Goal: Communication & Community: Answer question/provide support

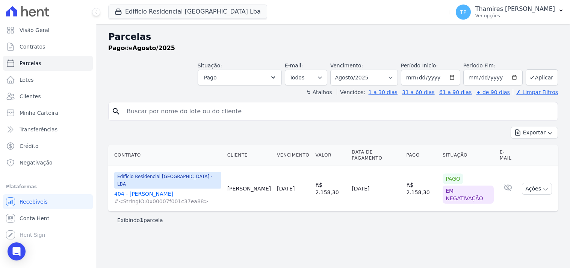
select select
click at [54, 63] on link "Parcelas" at bounding box center [48, 63] width 90 height 15
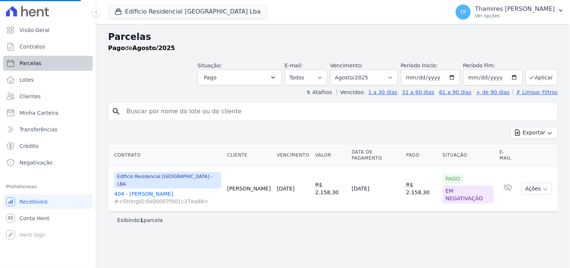
select select
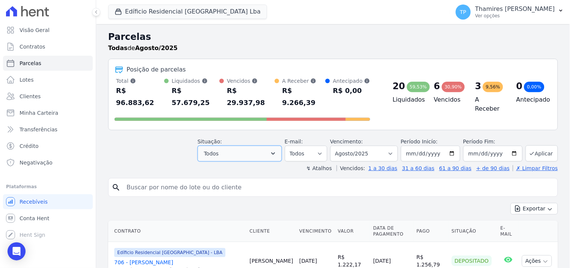
click at [249, 145] on button "Todos" at bounding box center [240, 153] width 84 height 16
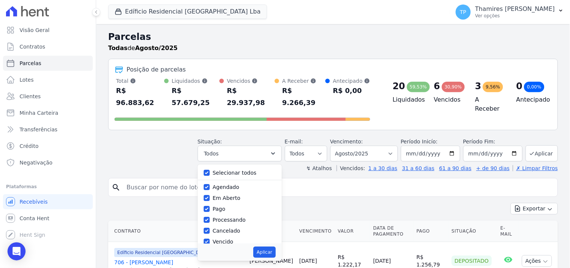
click at [247, 170] on label "Selecionar todos" at bounding box center [235, 173] width 44 height 6
click at [210, 170] on input "Selecionar todos" at bounding box center [207, 173] width 6 height 6
checkbox input "false"
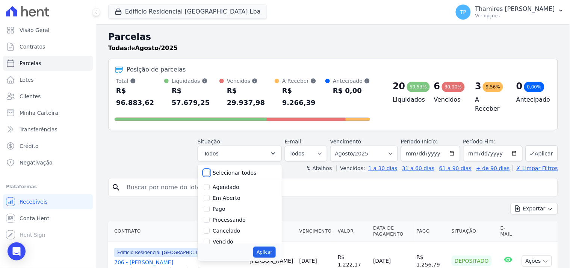
checkbox input "false"
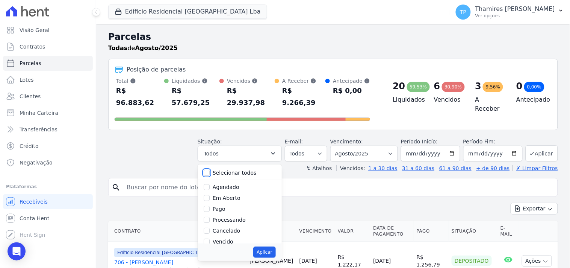
checkbox input "false"
click at [226, 206] on label "Pago" at bounding box center [219, 209] width 13 height 6
click at [210, 206] on input "Pago" at bounding box center [207, 209] width 6 height 6
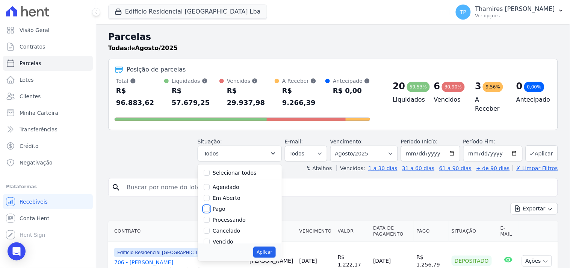
checkbox input "true"
click at [268, 246] on button "Aplicar" at bounding box center [264, 251] width 22 height 11
select select "paid"
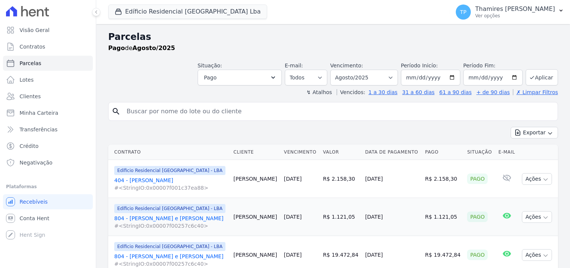
select select
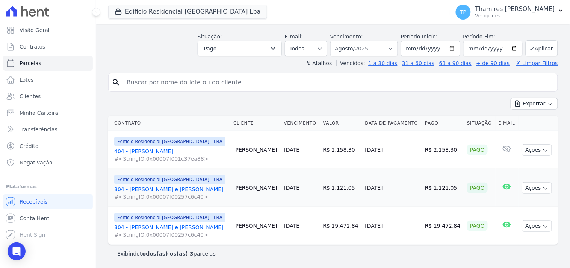
drag, startPoint x: 412, startPoint y: 148, endPoint x: 447, endPoint y: 146, distance: 35.4
click at [447, 148] on td "R$ 2.158,30" at bounding box center [443, 150] width 42 height 38
click at [19, 253] on icon "Open Intercom Messenger" at bounding box center [16, 251] width 9 height 10
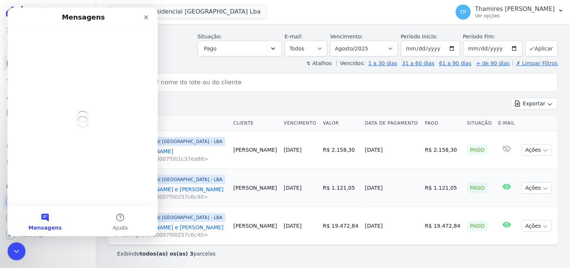
scroll to position [0, 0]
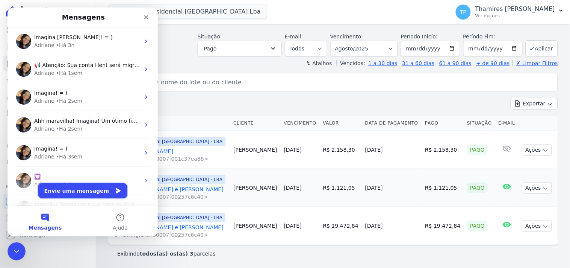
click at [95, 185] on button "Envie uma mensagem" at bounding box center [82, 190] width 89 height 15
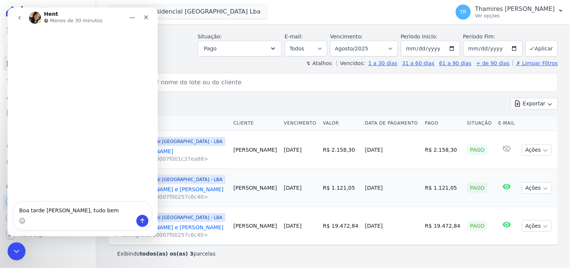
type textarea "Boa tarde Adriane, tudo bem?"
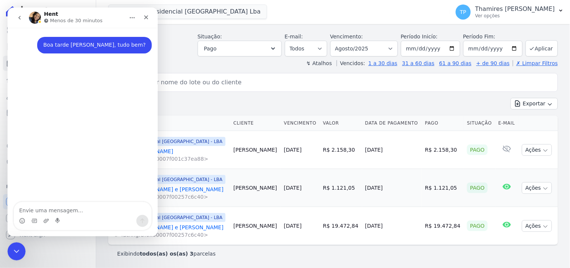
type textarea "O"
type textarea "O caso do cliente"
click at [11, 254] on icon "Encerramento do Messenger da Intercom" at bounding box center [15, 249] width 9 height 9
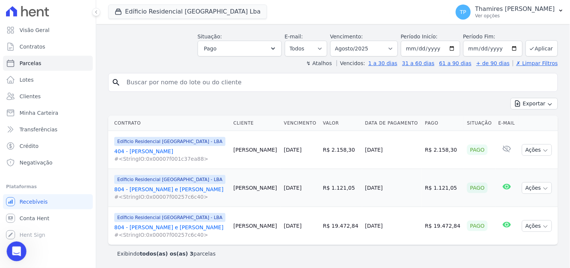
click at [11, 254] on div "Abertura do Messenger da Intercom" at bounding box center [15, 250] width 25 height 25
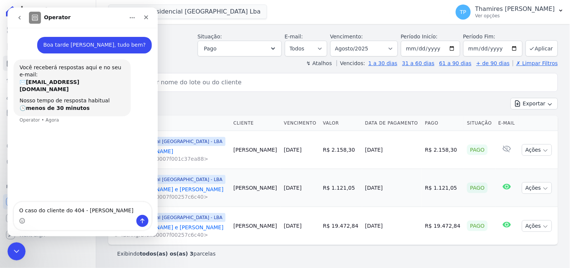
type textarea "O caso do cliente do 404 - Douglas Alexandre"
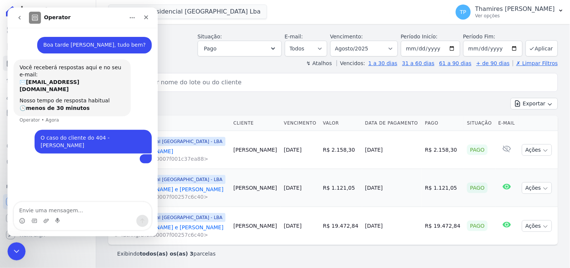
type textarea "E"
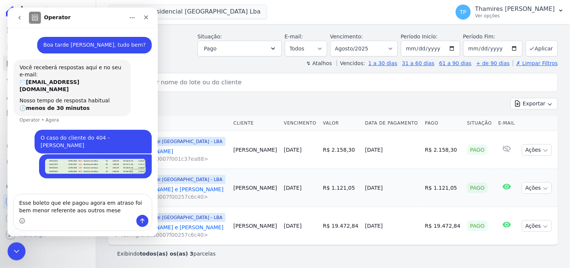
type textarea "Esse boleto que ele pagou agora em atraso foi bem menor referente aos outros me…"
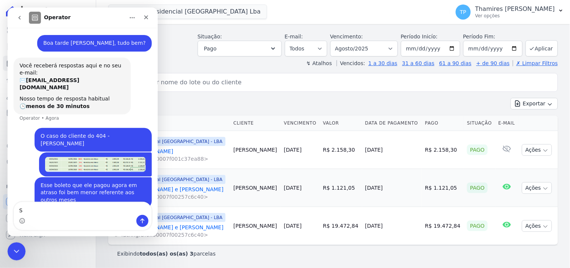
scroll to position [2, 0]
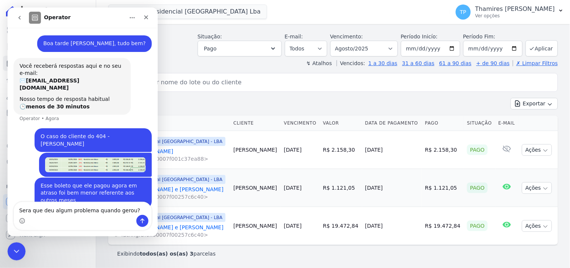
type textarea "Será que deu algum problema quando gerou?"
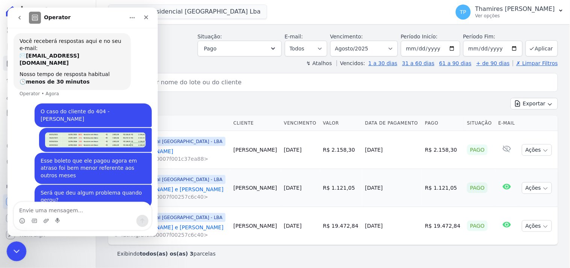
click at [22, 251] on div "Encerramento do Messenger da Intercom" at bounding box center [15, 250] width 18 height 18
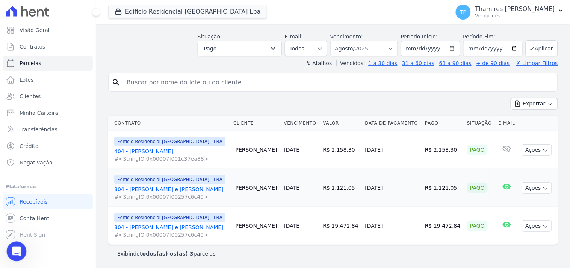
click at [17, 250] on icon "Abertura do Messenger da Intercom" at bounding box center [15, 250] width 12 height 12
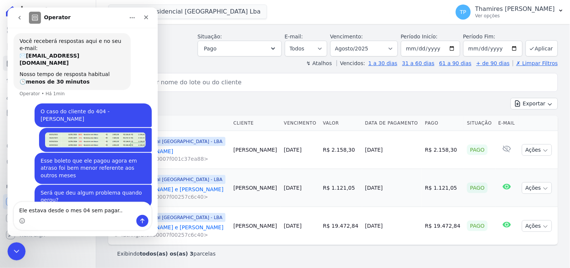
type textarea "Ele estava desde o mes 04 sem pagar..."
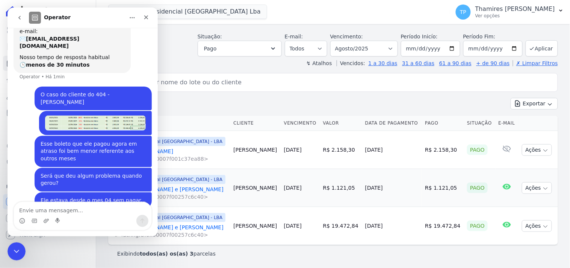
click at [86, 115] on img "Thamires diz…" at bounding box center [95, 122] width 101 height 15
click at [79, 115] on div "Messenger da Intercom" at bounding box center [285, 134] width 570 height 268
click at [84, 115] on img "Thamires diz…" at bounding box center [95, 122] width 101 height 15
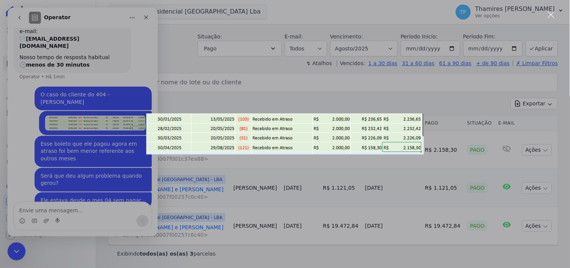
click at [92, 114] on div "Messenger da Intercom" at bounding box center [285, 134] width 570 height 268
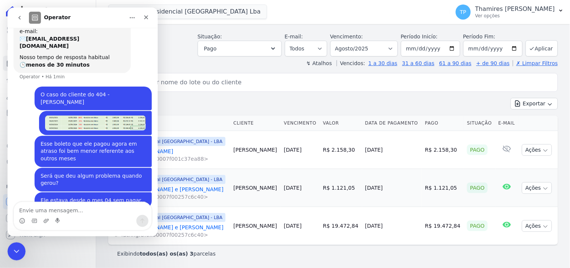
click at [91, 115] on img "Thamires diz…" at bounding box center [95, 122] width 101 height 15
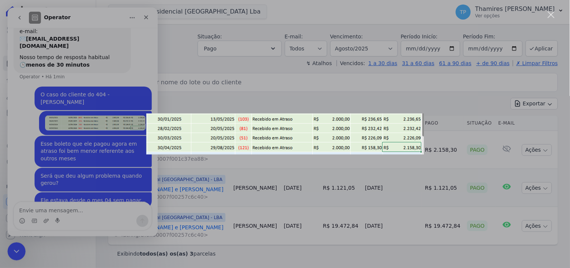
click at [306, 167] on div "Messenger da Intercom" at bounding box center [285, 134] width 570 height 268
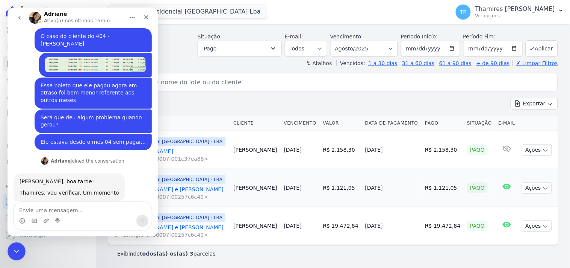
scroll to position [126, 0]
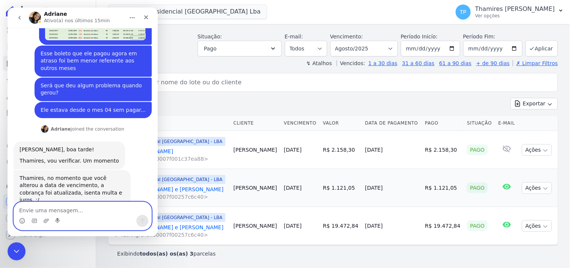
click at [88, 207] on textarea "Envie uma mensagem..." at bounding box center [83, 207] width 138 height 13
type textarea ";/"
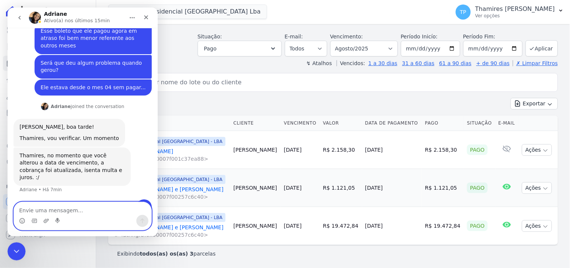
scroll to position [148, 0]
type textarea "c"
type textarea "Como eu faço agora para o próximo boleto?"
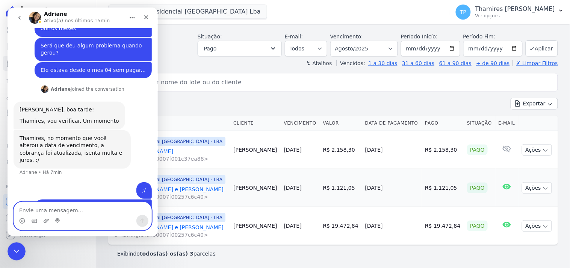
type textarea "E"
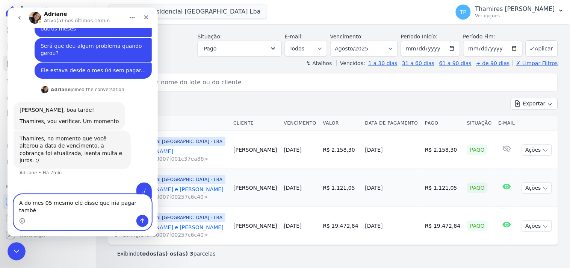
type textarea "A do mes 05 mesmo ele disse que iria pagar também"
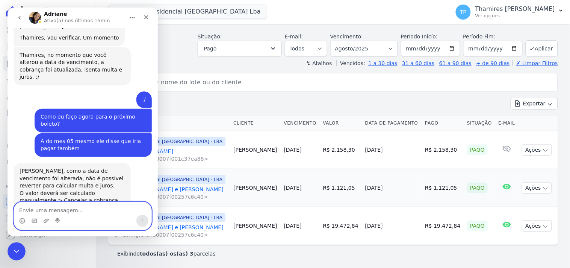
scroll to position [249, 0]
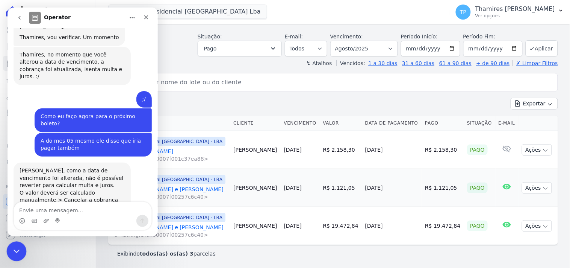
click at [18, 245] on icon "Encerramento do Messenger da Intercom" at bounding box center [15, 249] width 9 height 9
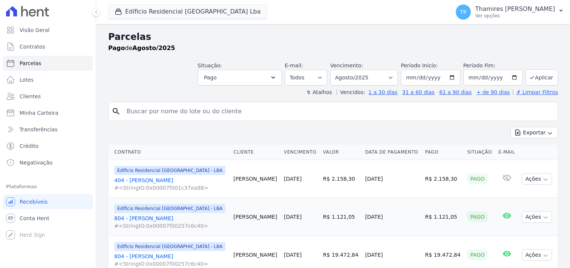
select select
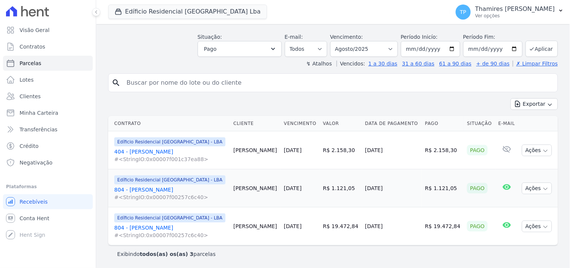
scroll to position [29, 0]
